Goal: Task Accomplishment & Management: Use online tool/utility

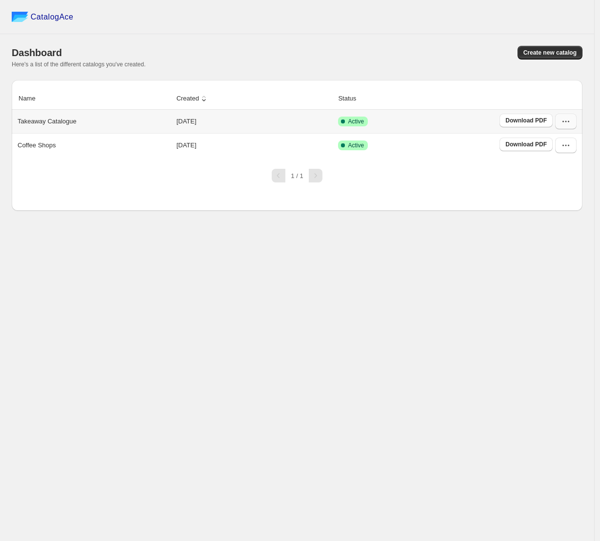
click at [572, 123] on button "button" at bounding box center [565, 122] width 21 height 16
click at [571, 187] on button "Edit" at bounding box center [562, 193] width 56 height 16
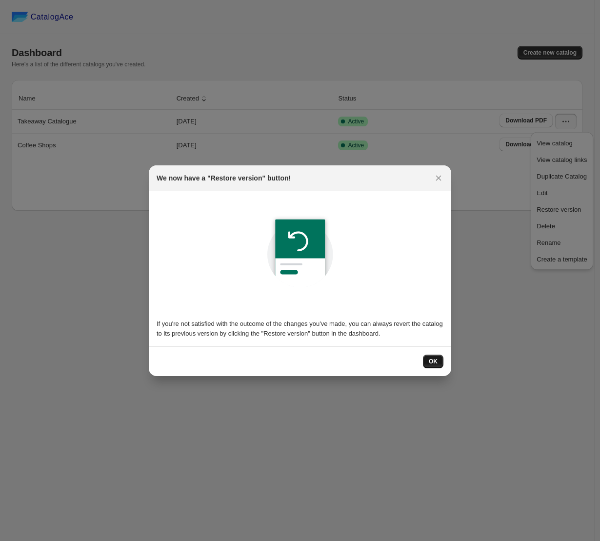
click at [439, 364] on button "OK" at bounding box center [433, 362] width 20 height 14
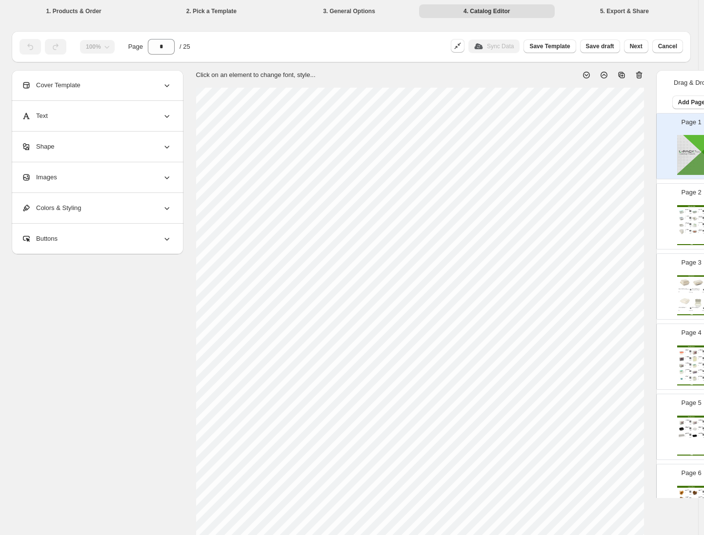
click at [474, 46] on div "Sync Data" at bounding box center [493, 47] width 51 height 14
click at [599, 212] on img at bounding box center [695, 212] width 6 height 6
type input "*"
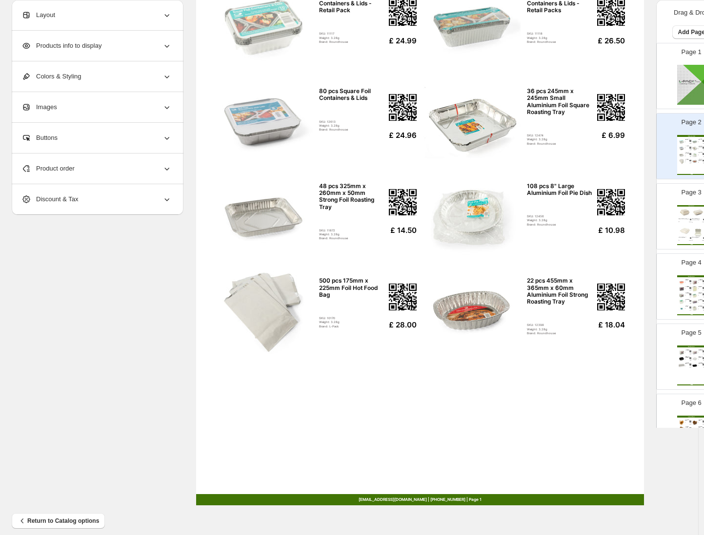
scroll to position [172, 0]
